Goal: Check status: Check status

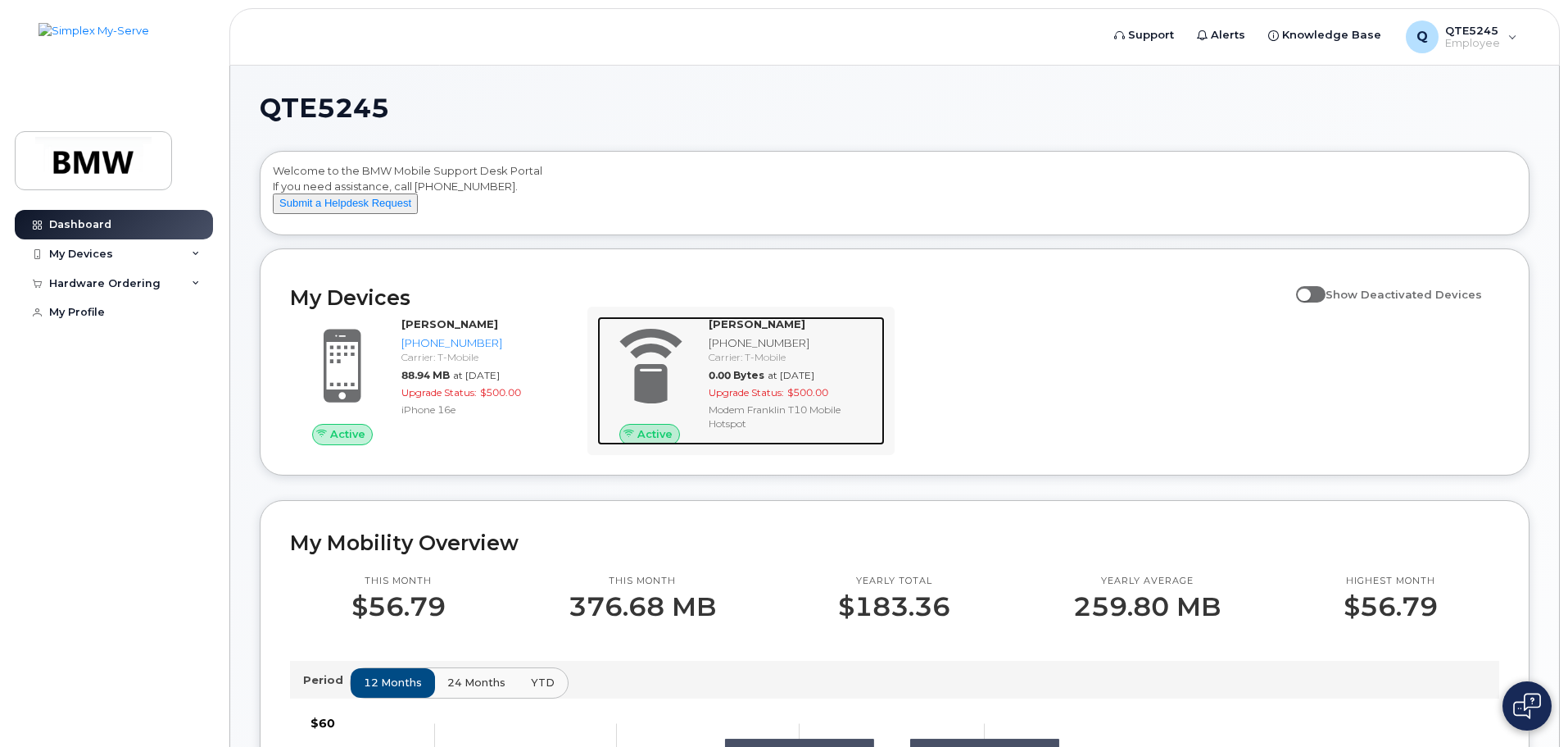
click at [742, 382] on span "0.00 Bytes" at bounding box center [736, 375] width 56 height 12
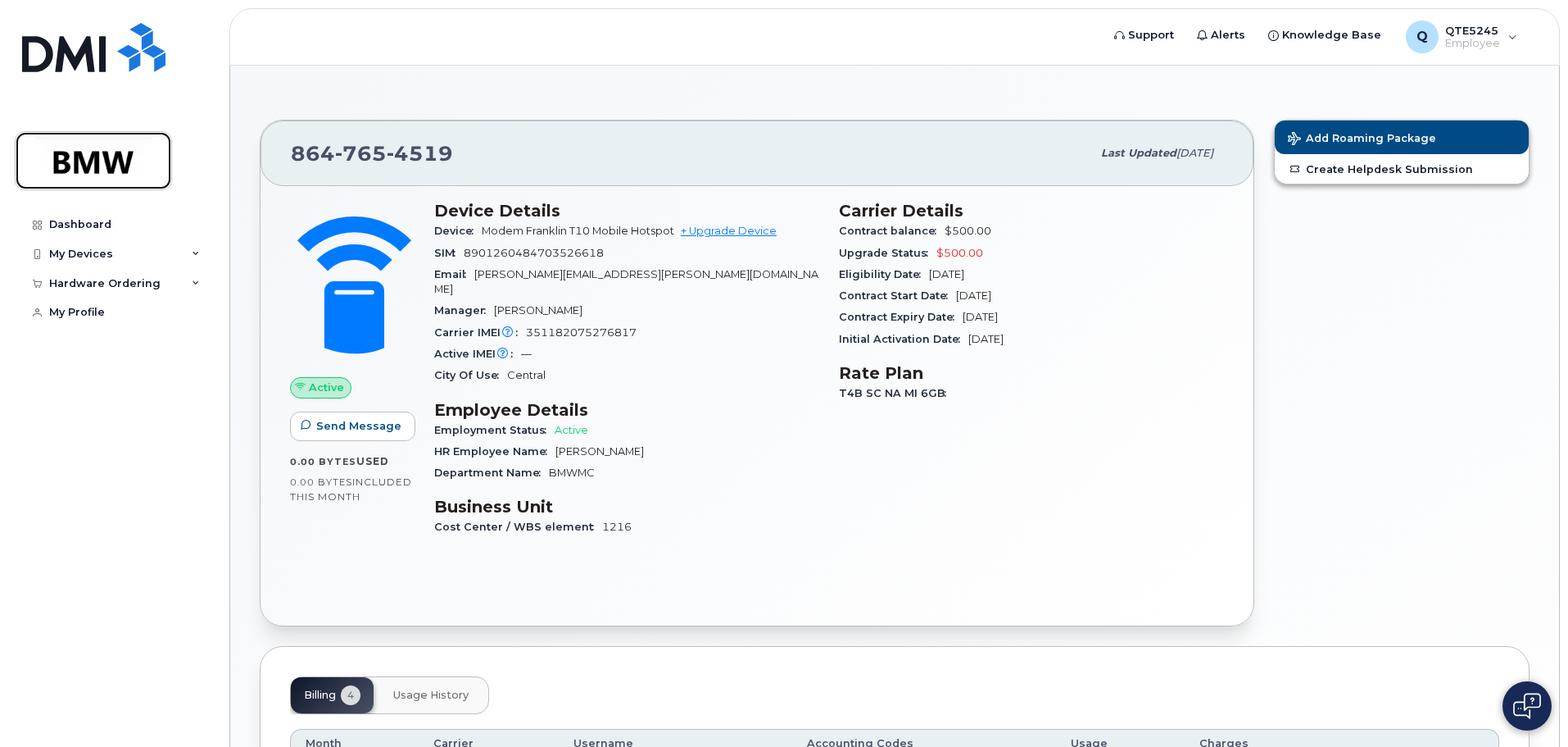
click at [105, 174] on img at bounding box center [93, 160] width 126 height 47
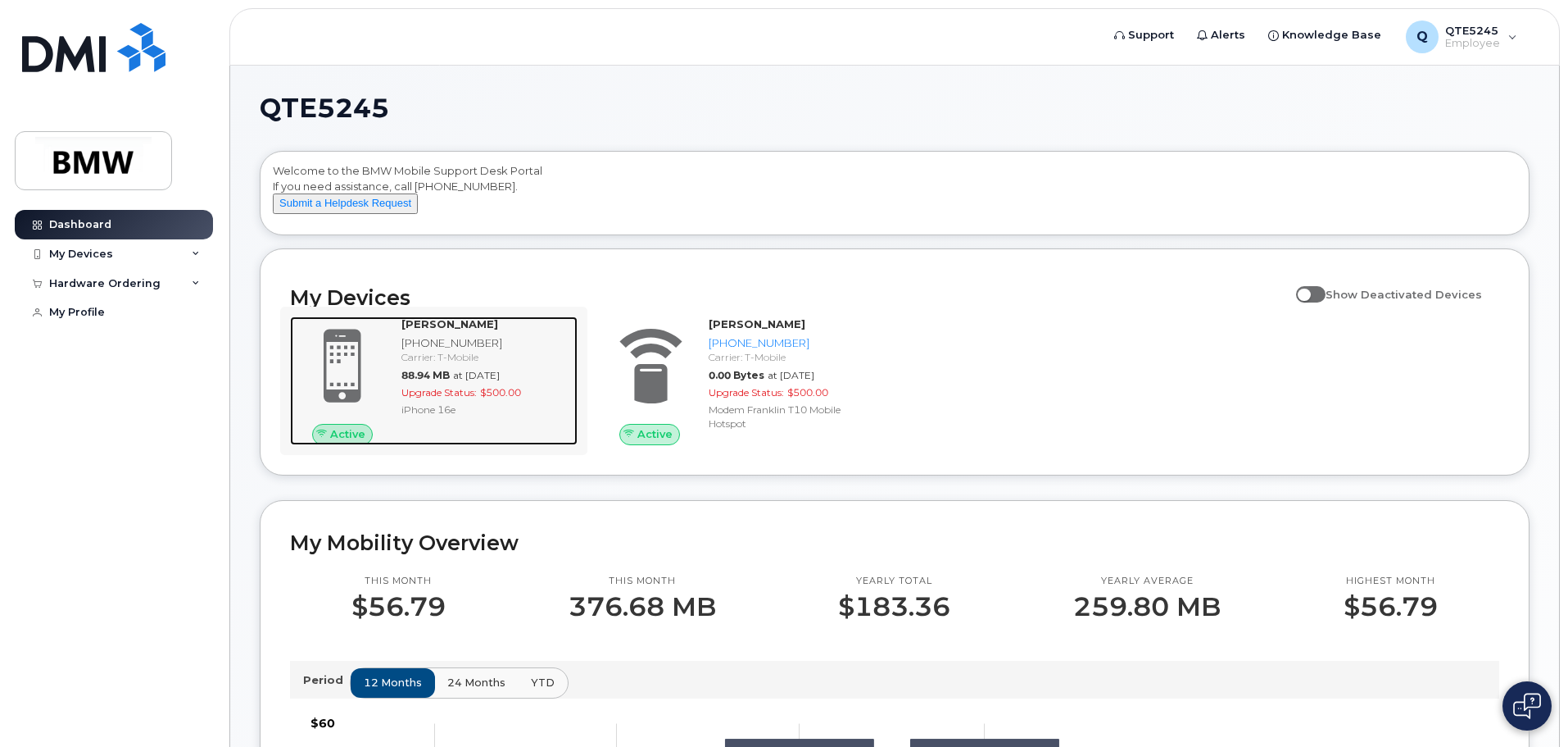
click at [484, 382] on span "at [DATE]" at bounding box center [476, 375] width 47 height 12
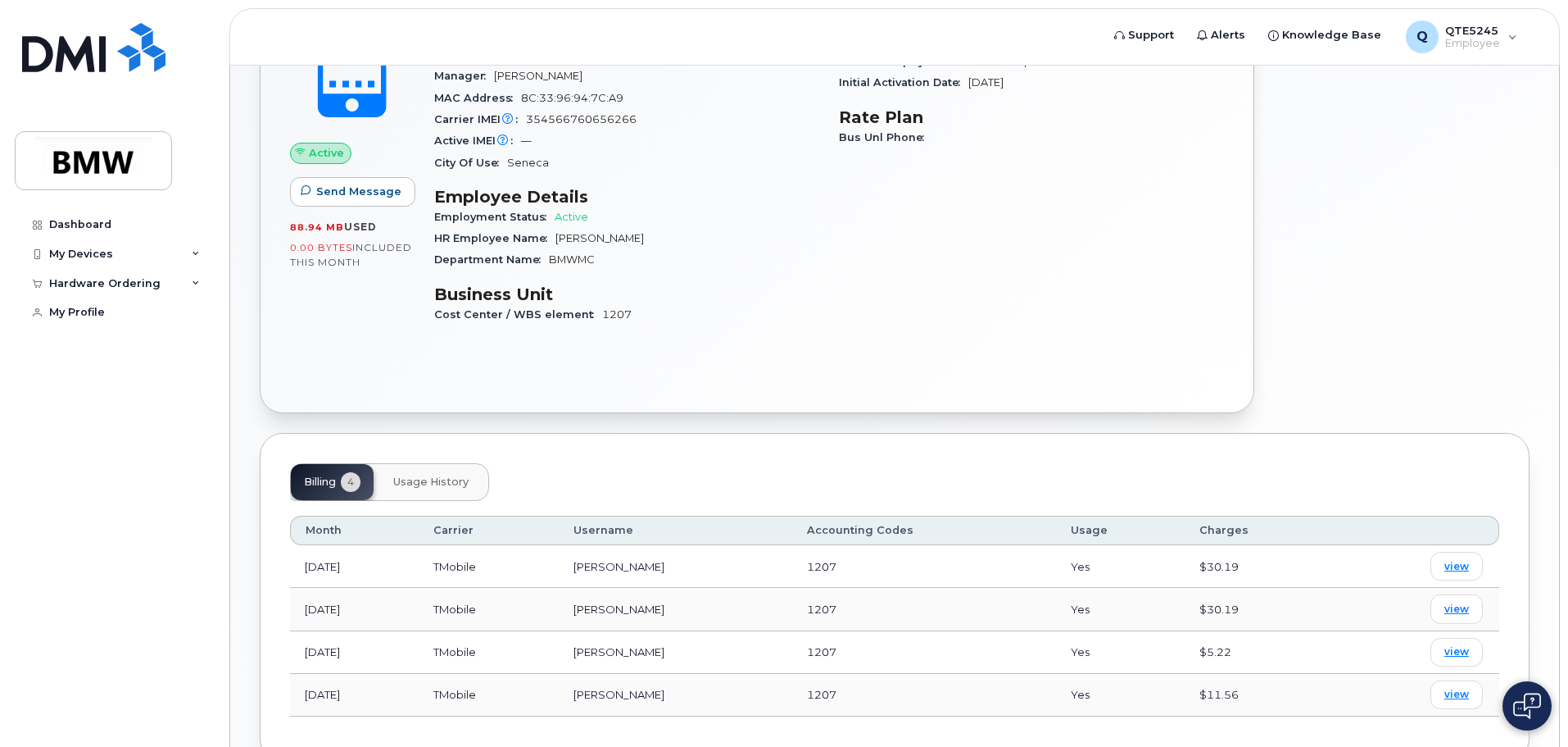
scroll to position [317, 0]
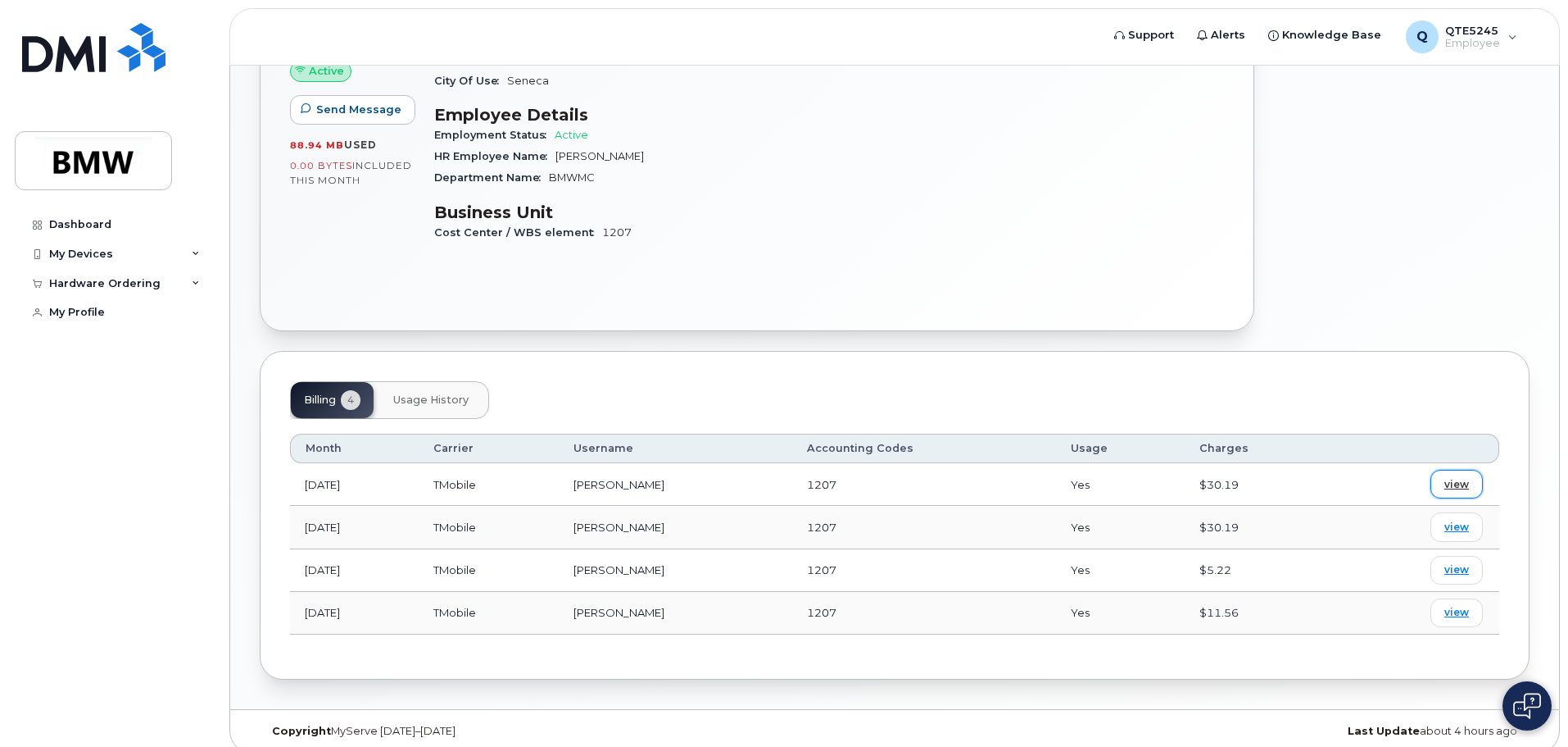
click at [1465, 477] on span "view" at bounding box center [1457, 484] width 25 height 15
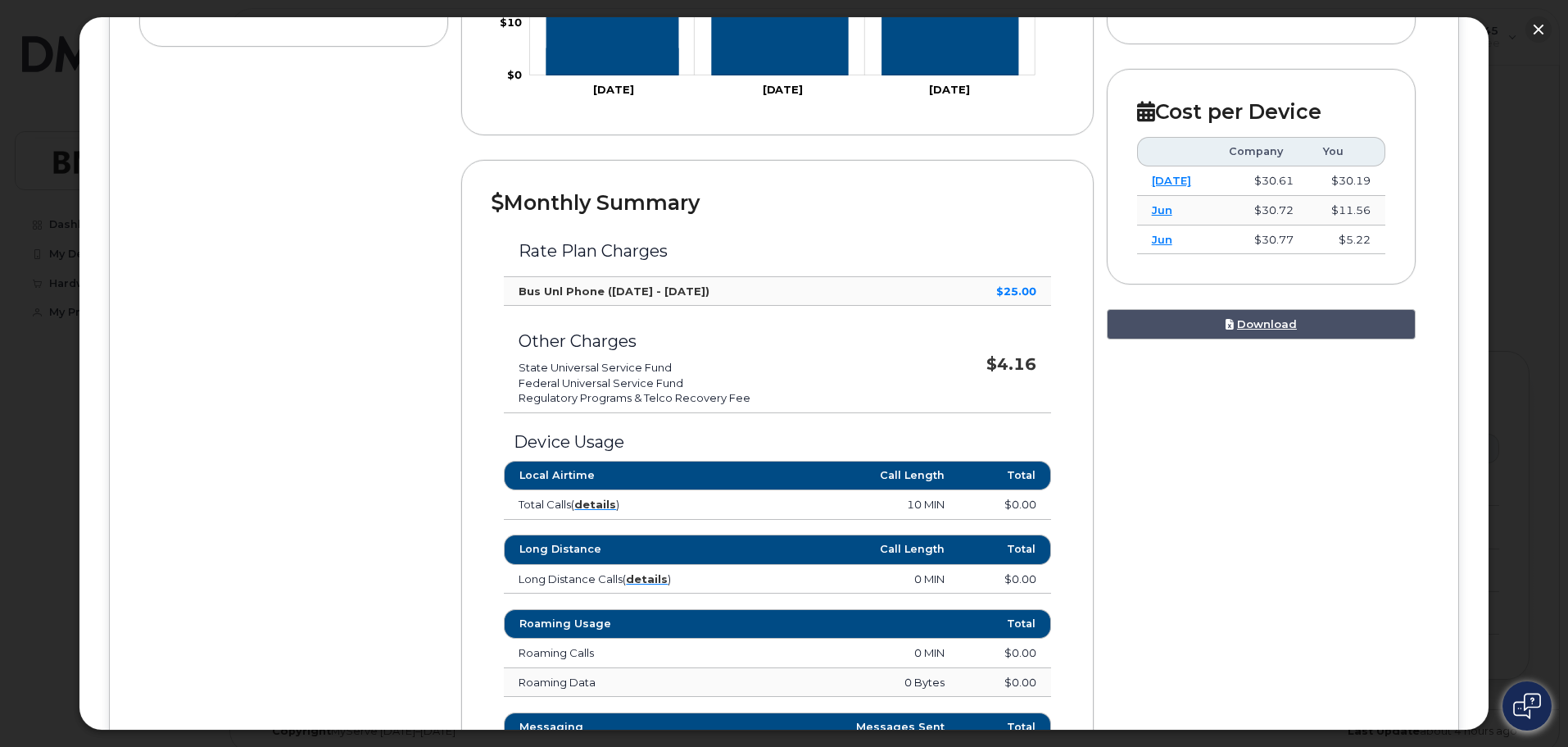
scroll to position [911, 0]
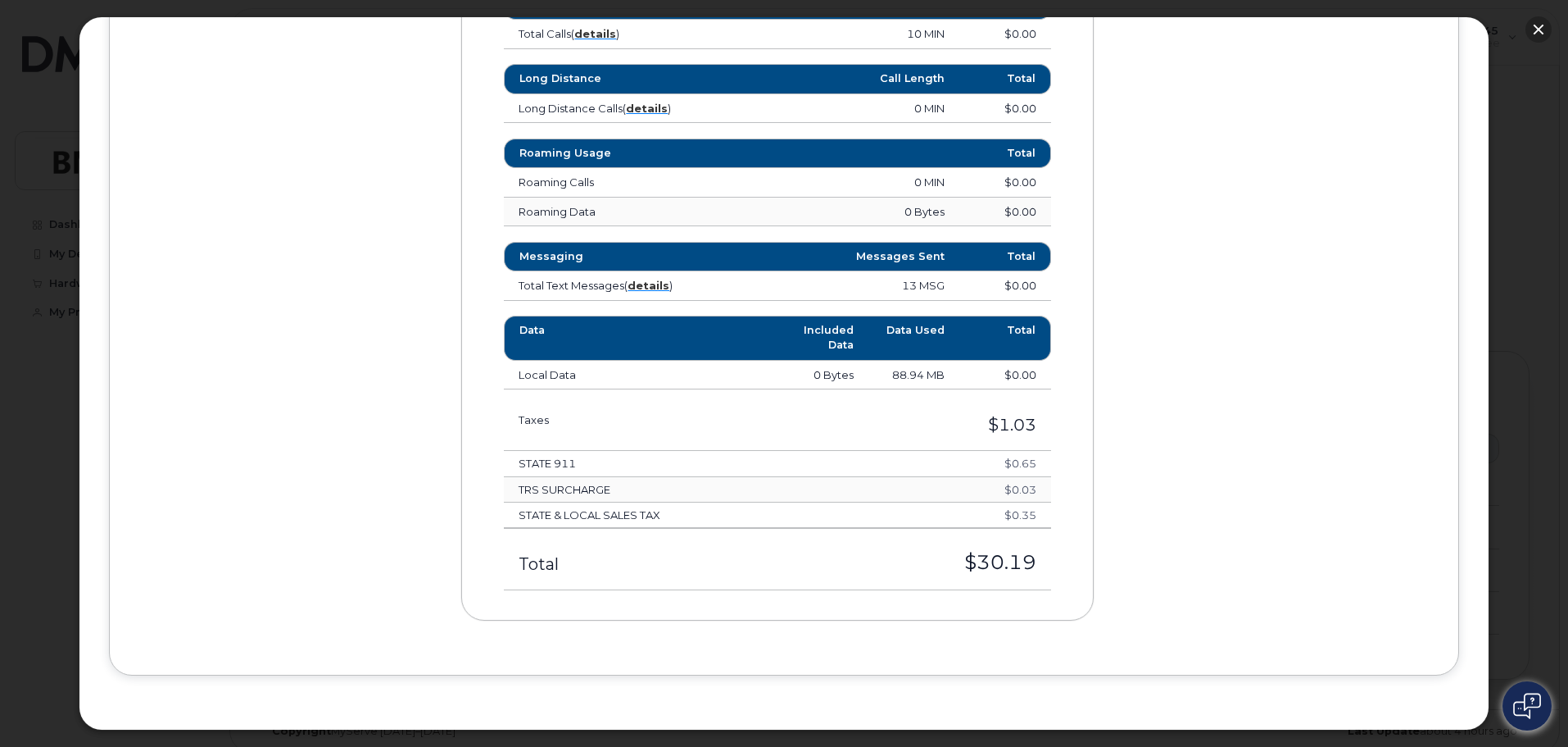
click at [1532, 27] on button "button" at bounding box center [1538, 28] width 26 height 26
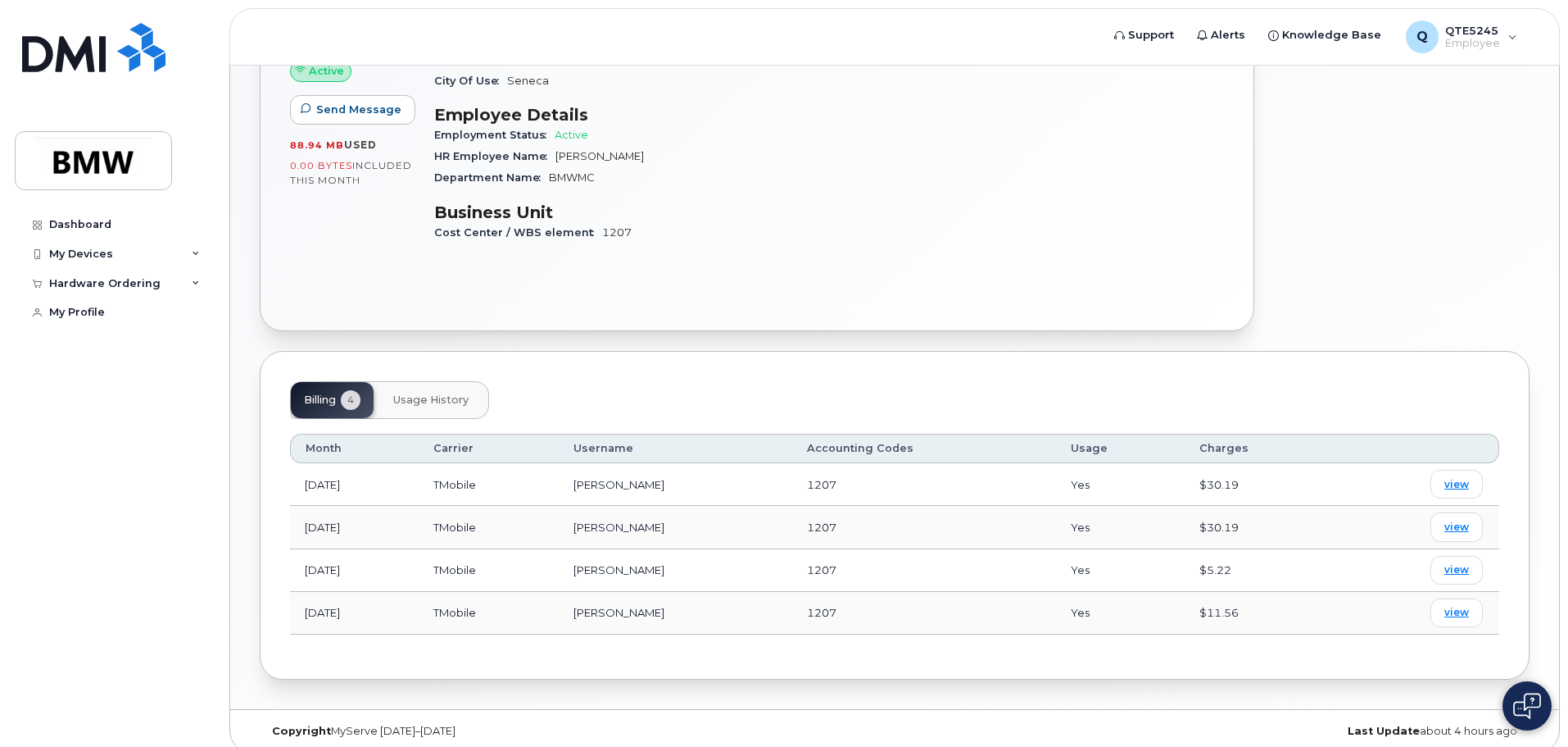
click at [449, 393] on span "Usage History" at bounding box center [430, 399] width 76 height 13
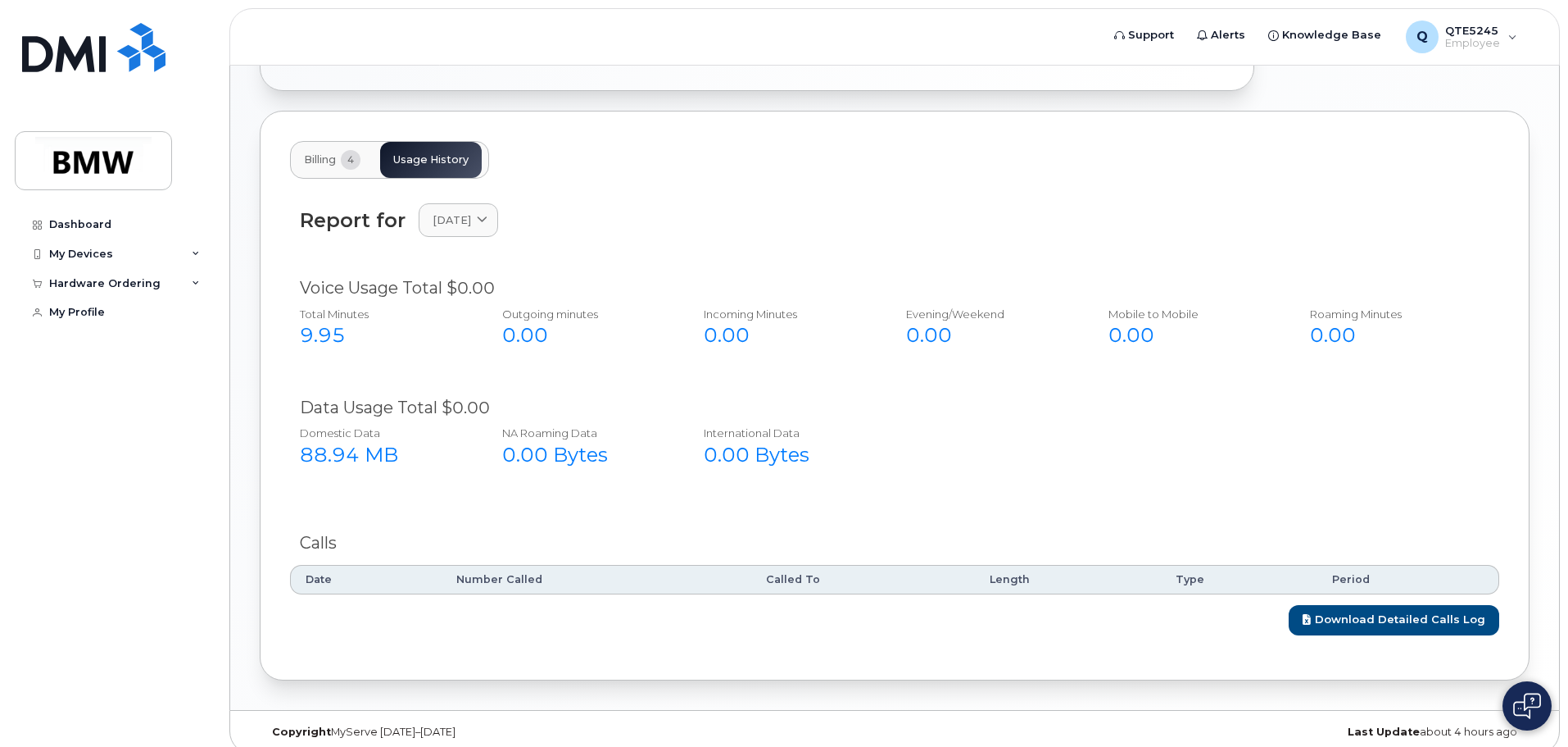
scroll to position [0, 0]
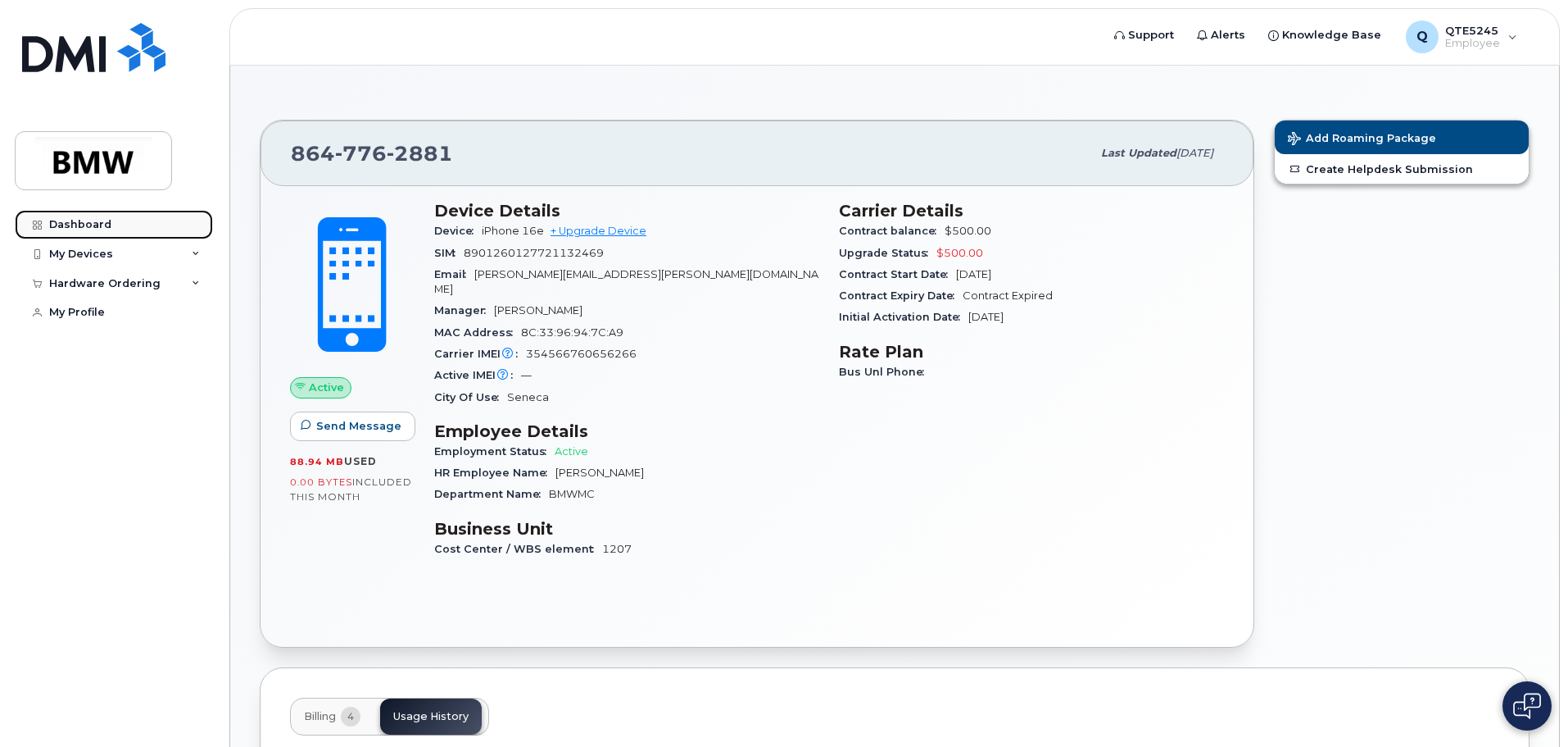
click at [88, 230] on div "Dashboard" at bounding box center [80, 224] width 62 height 13
